Goal: Task Accomplishment & Management: Manage account settings

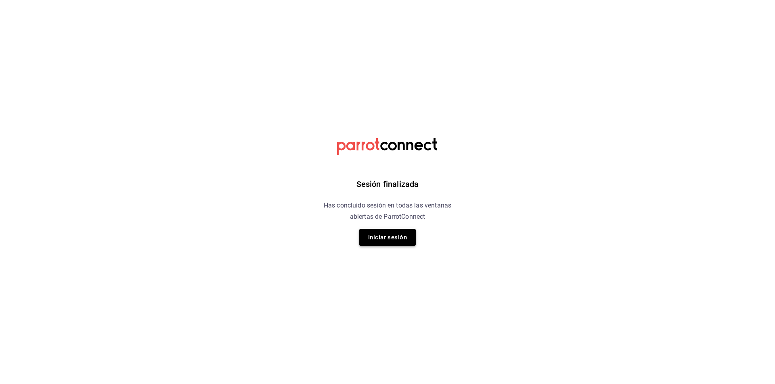
click at [389, 236] on button "Iniciar sesión" at bounding box center [387, 237] width 56 height 17
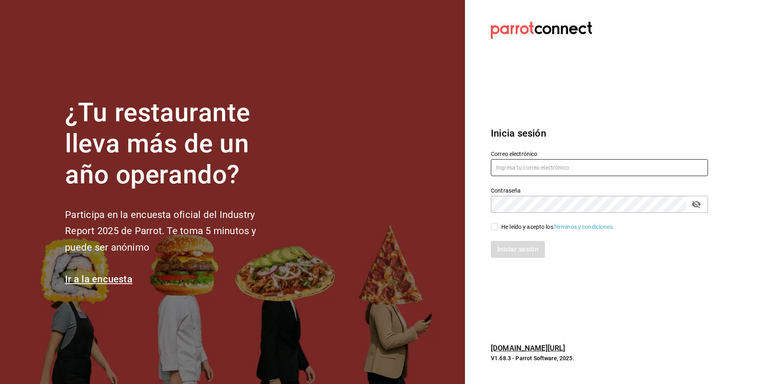
click at [564, 171] on input "text" at bounding box center [599, 167] width 217 height 17
type input "sommelier@koli.mx"
click at [501, 230] on div "He leído y acepto los Términos y condiciones." at bounding box center [557, 227] width 113 height 8
click at [498, 230] on input "He leído y acepto los Términos y condiciones." at bounding box center [494, 227] width 7 height 7
checkbox input "true"
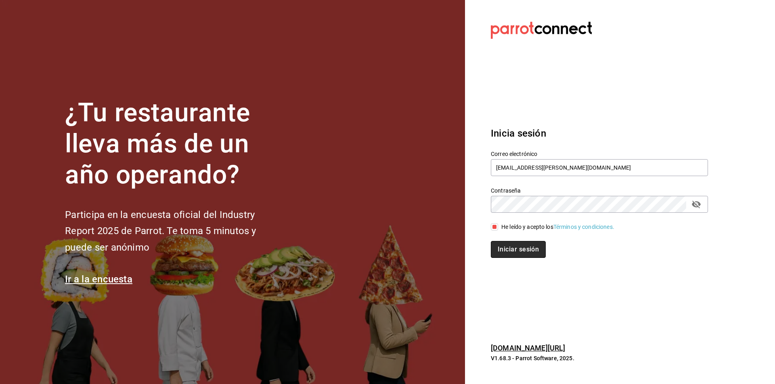
click at [508, 244] on button "Iniciar sesión" at bounding box center [518, 249] width 55 height 17
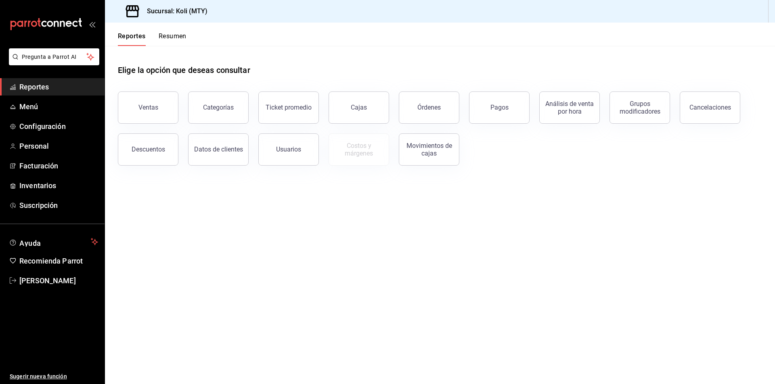
click at [50, 97] on ul "Reportes Menú Configuración Personal Facturación Inventarios Suscripción" at bounding box center [52, 146] width 104 height 136
click at [48, 107] on span "Menú" at bounding box center [58, 106] width 79 height 11
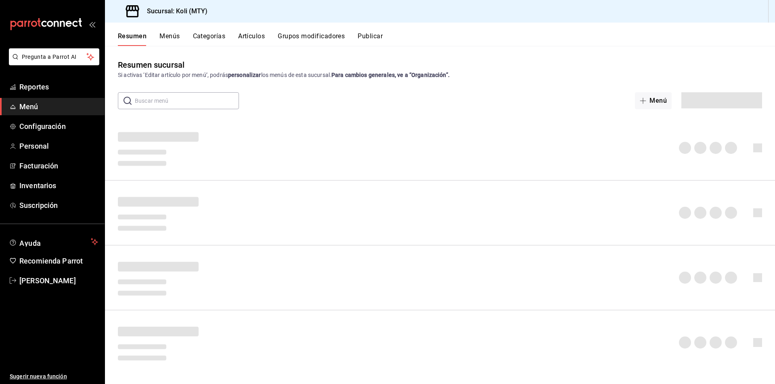
click at [250, 39] on button "Artículos" at bounding box center [251, 39] width 27 height 14
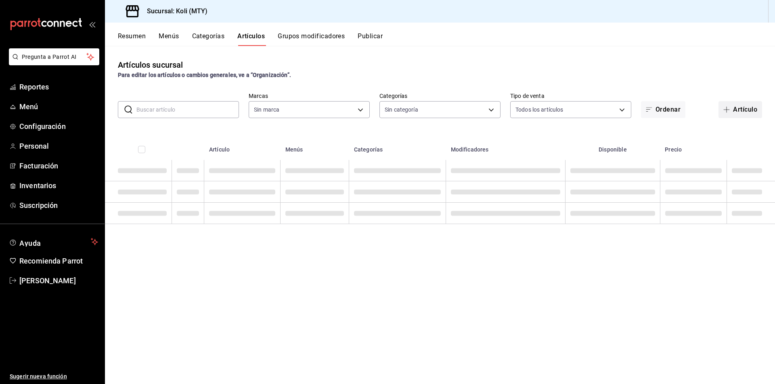
click at [742, 112] on button "Artículo" at bounding box center [740, 109] width 44 height 17
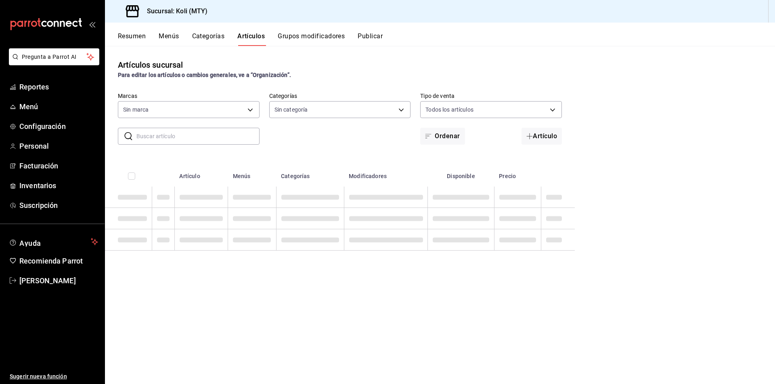
type input "d0121fda-d2d9-471b-a553-6c3ebe72ecf1"
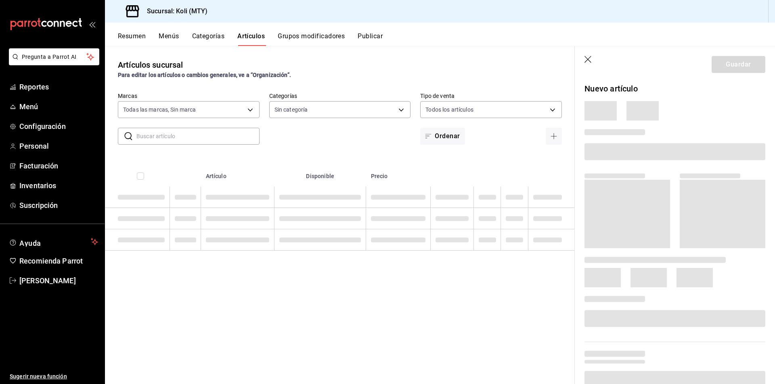
click at [681, 150] on main "Artículos sucursal Para editar los artículos o cambios generales, ve a “Organiz…" at bounding box center [440, 215] width 670 height 338
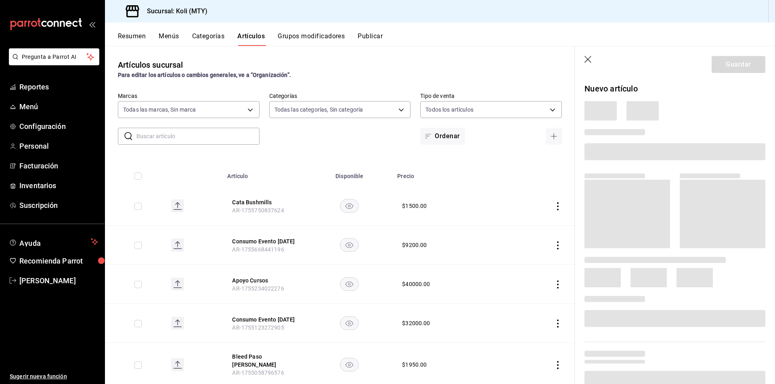
type input "bdbb80dd-55c6-4840-8e5f-3949d06b8048,806d482e-3620-4438-8e2e-a780cd3835d7,2d9f9…"
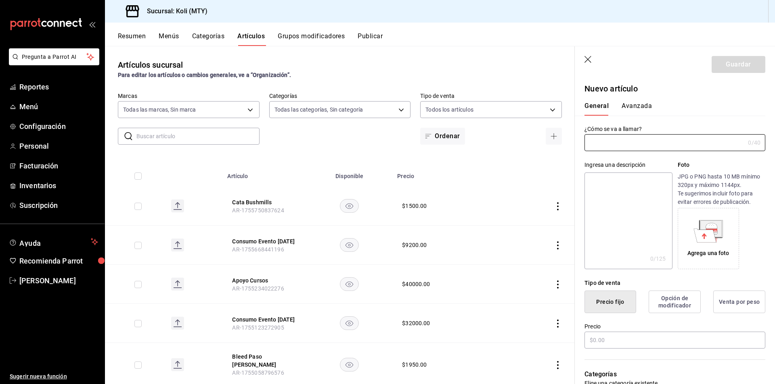
type input "AR-1755904576306"
click at [714, 147] on input "text" at bounding box center [664, 143] width 160 height 16
type input "Cascahuin Blanco"
click at [669, 340] on input "text" at bounding box center [674, 340] width 181 height 17
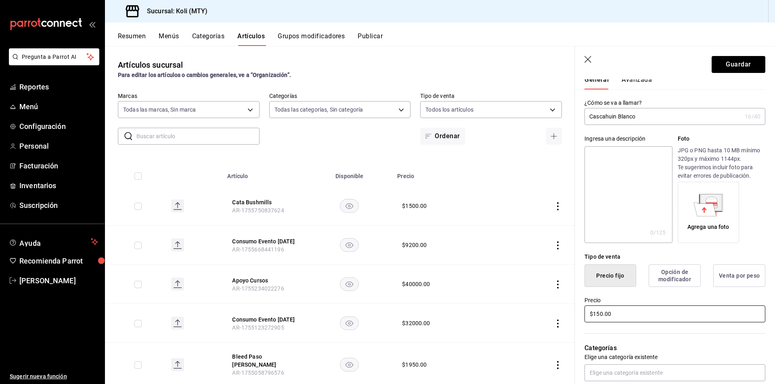
scroll to position [40, 0]
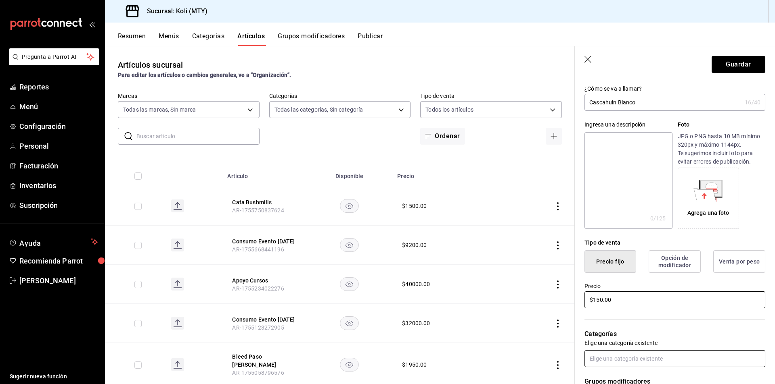
type input "$150.00"
click at [676, 363] on input "text" at bounding box center [674, 359] width 181 height 17
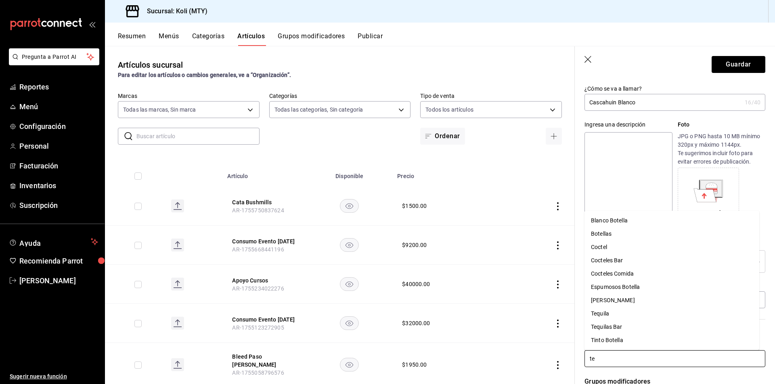
type input "teq"
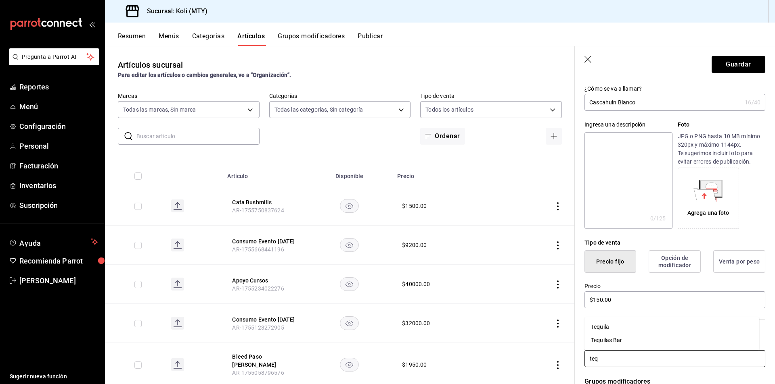
click at [629, 329] on li "Tequila" at bounding box center [671, 327] width 175 height 13
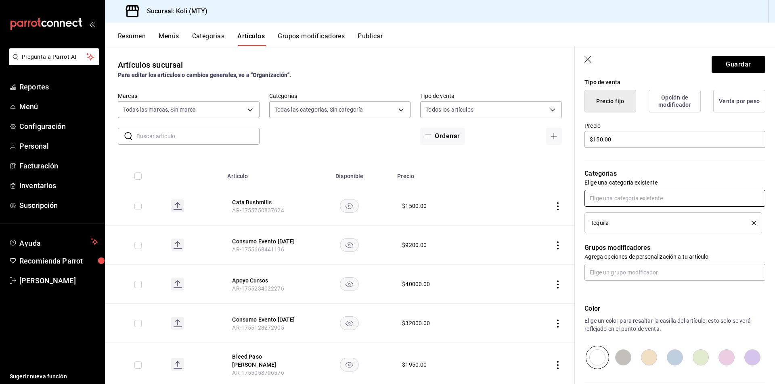
scroll to position [202, 0]
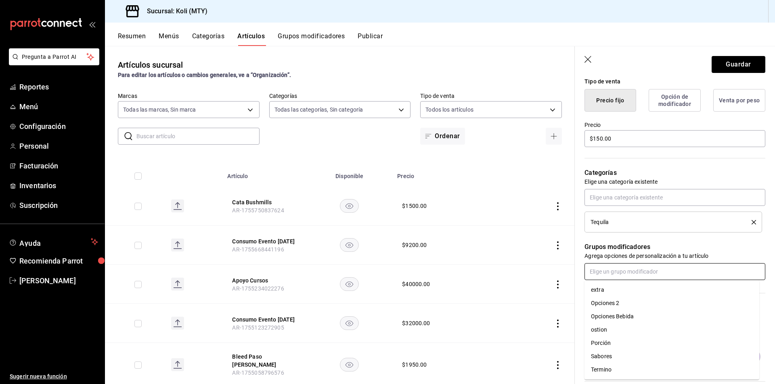
click at [665, 276] on input "text" at bounding box center [674, 271] width 181 height 17
click at [621, 314] on div "Opciones Bebida" at bounding box center [612, 317] width 43 height 8
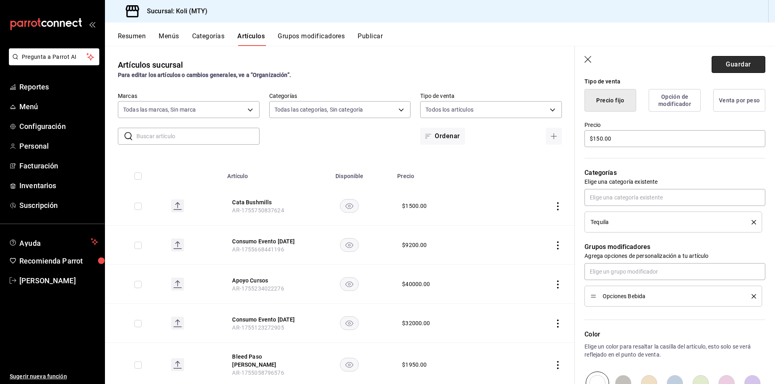
click at [740, 72] on button "Guardar" at bounding box center [738, 64] width 54 height 17
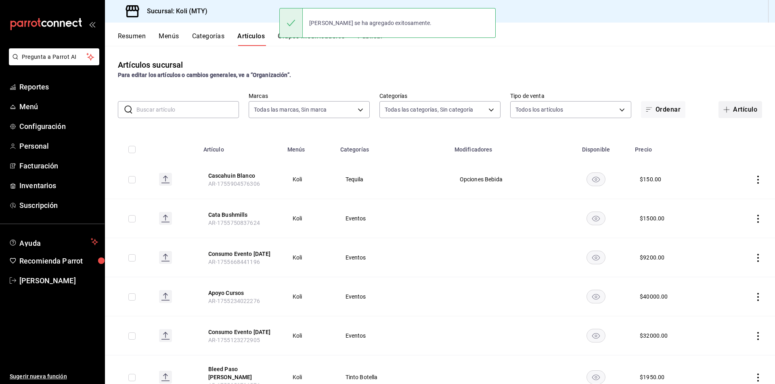
click at [727, 105] on button "Artículo" at bounding box center [740, 109] width 44 height 17
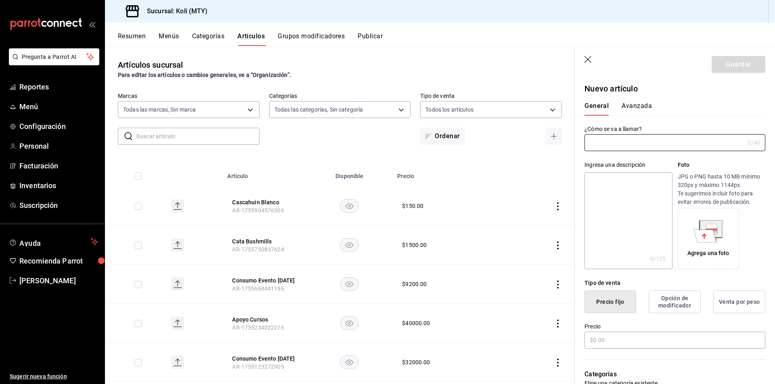
type input "AR-1755904602548"
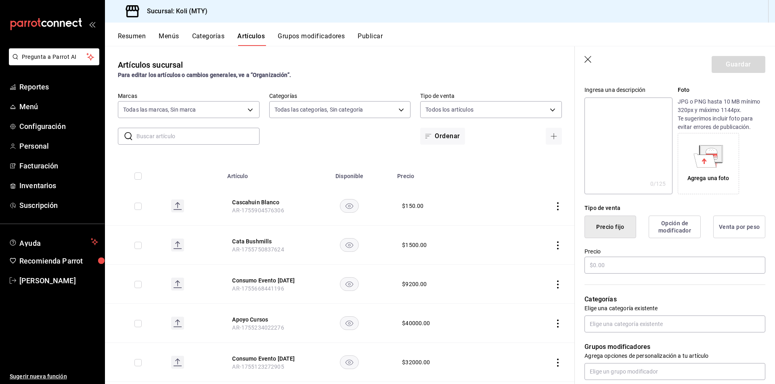
scroll to position [161, 0]
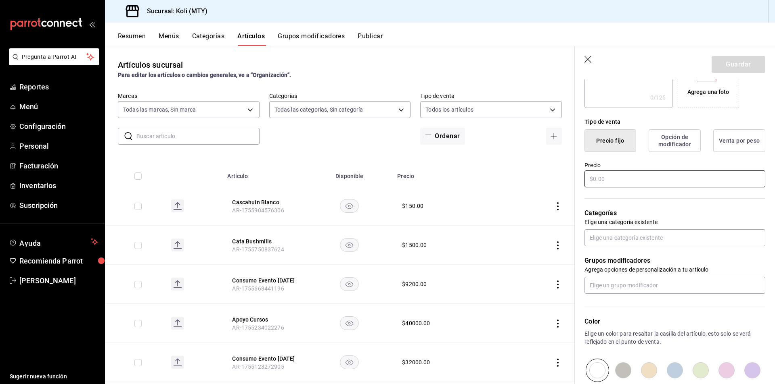
type input "Cascahuin Blanco"
click at [646, 179] on input "text" at bounding box center [674, 179] width 181 height 17
type input "$150.00"
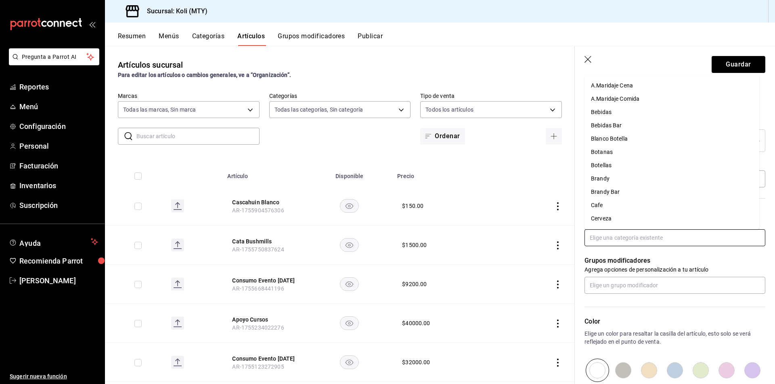
click at [629, 242] on input "text" at bounding box center [674, 238] width 181 height 17
type input "te"
click at [611, 209] on li "Tequilas Bar" at bounding box center [671, 206] width 175 height 13
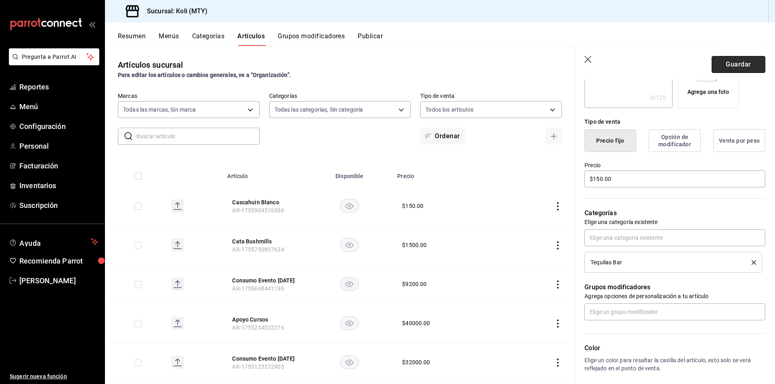
click at [732, 60] on button "Guardar" at bounding box center [738, 64] width 54 height 17
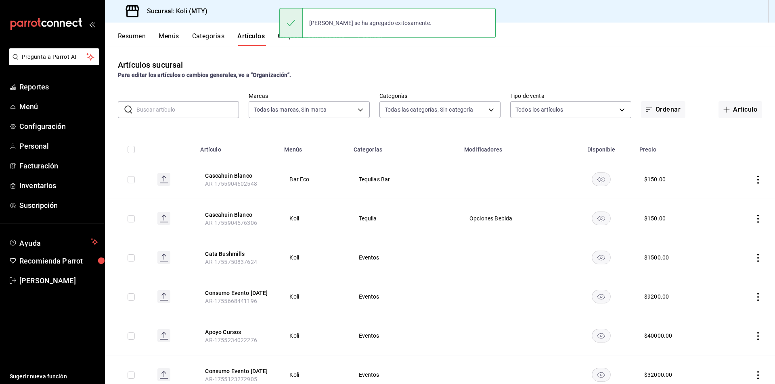
click at [754, 181] on icon "actions" at bounding box center [758, 180] width 8 height 8
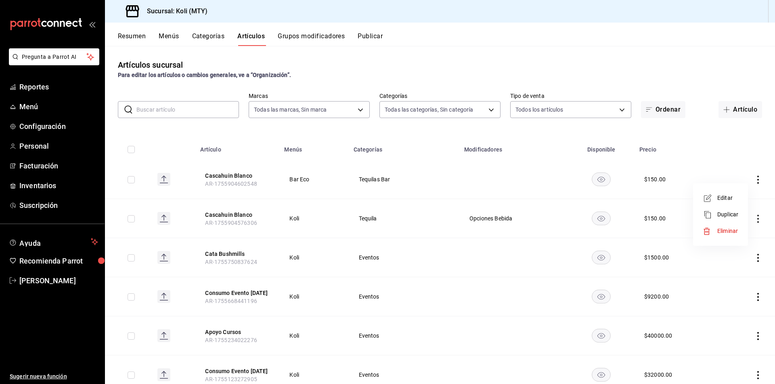
click at [723, 201] on span "Editar" at bounding box center [727, 198] width 21 height 8
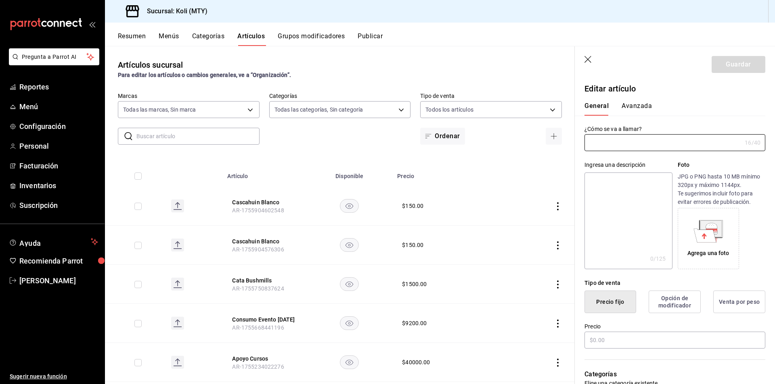
type input "Cascahuin Blanco"
type input "AR-1755904602548"
type input "$150.00"
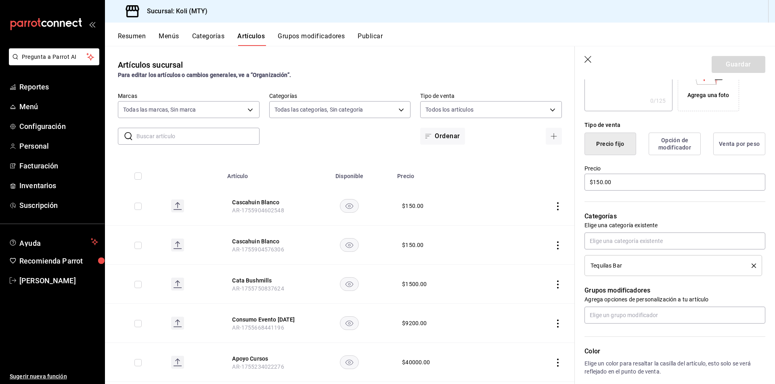
scroll to position [161, 0]
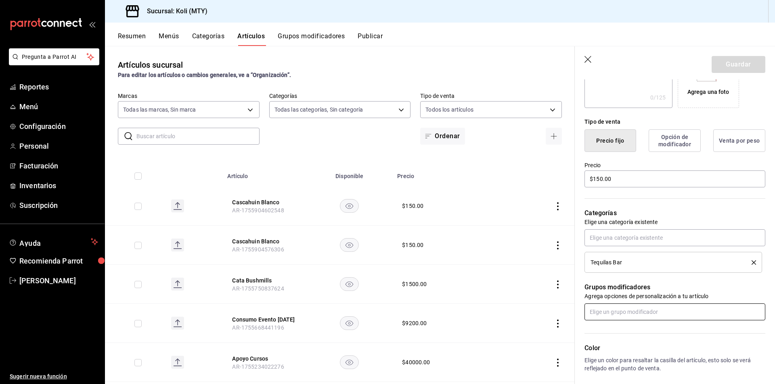
click at [645, 310] on input "text" at bounding box center [674, 312] width 181 height 17
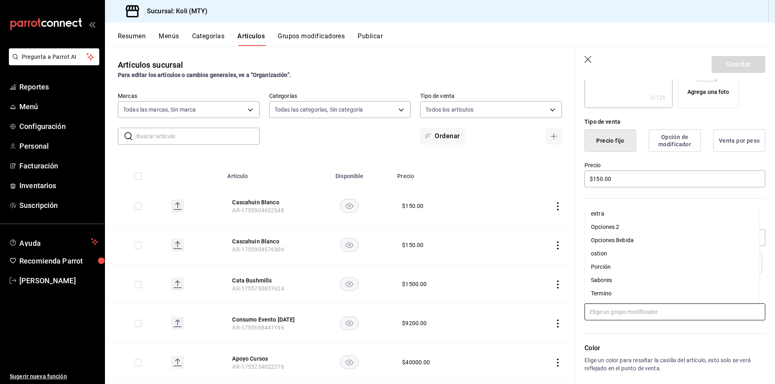
click at [626, 240] on div "Opciones Bebida" at bounding box center [612, 240] width 43 height 8
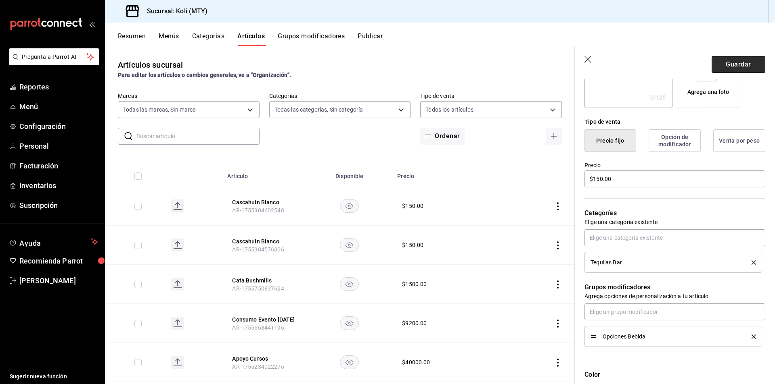
click at [735, 62] on button "Guardar" at bounding box center [738, 64] width 54 height 17
